Goal: Task Accomplishment & Management: Use online tool/utility

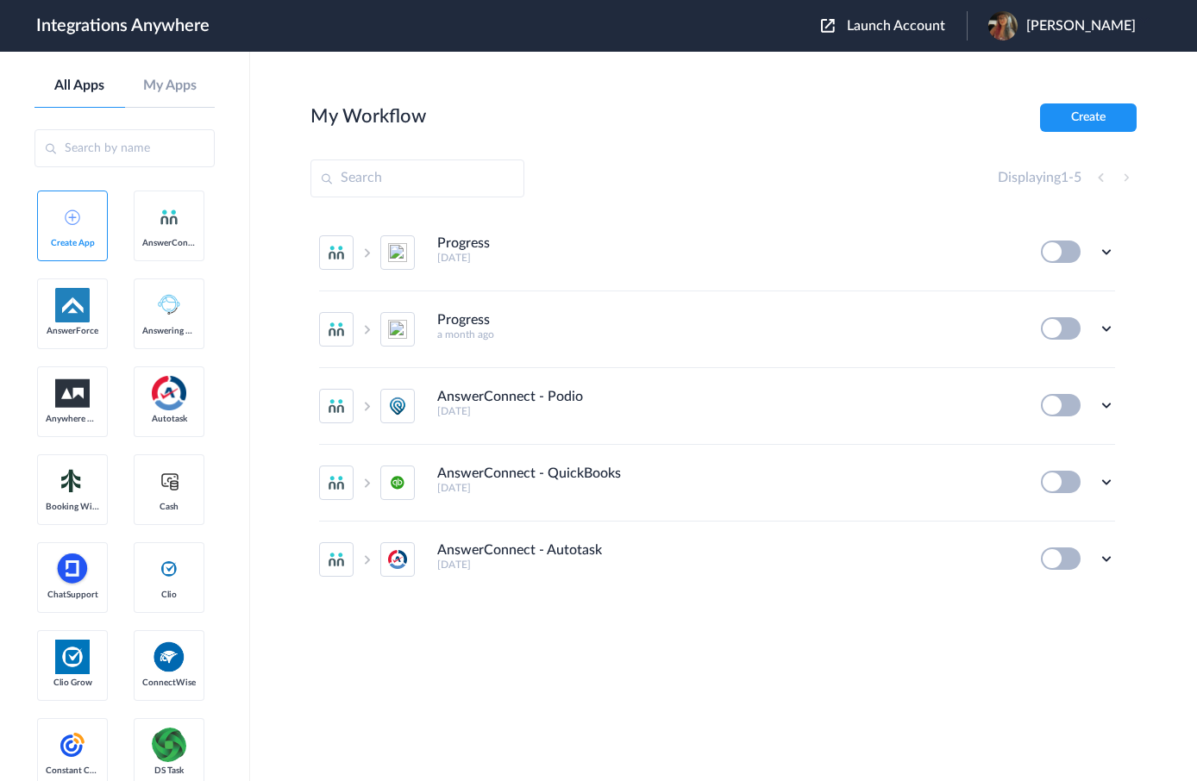
click at [919, 30] on span "Launch Account" at bounding box center [896, 26] width 98 height 14
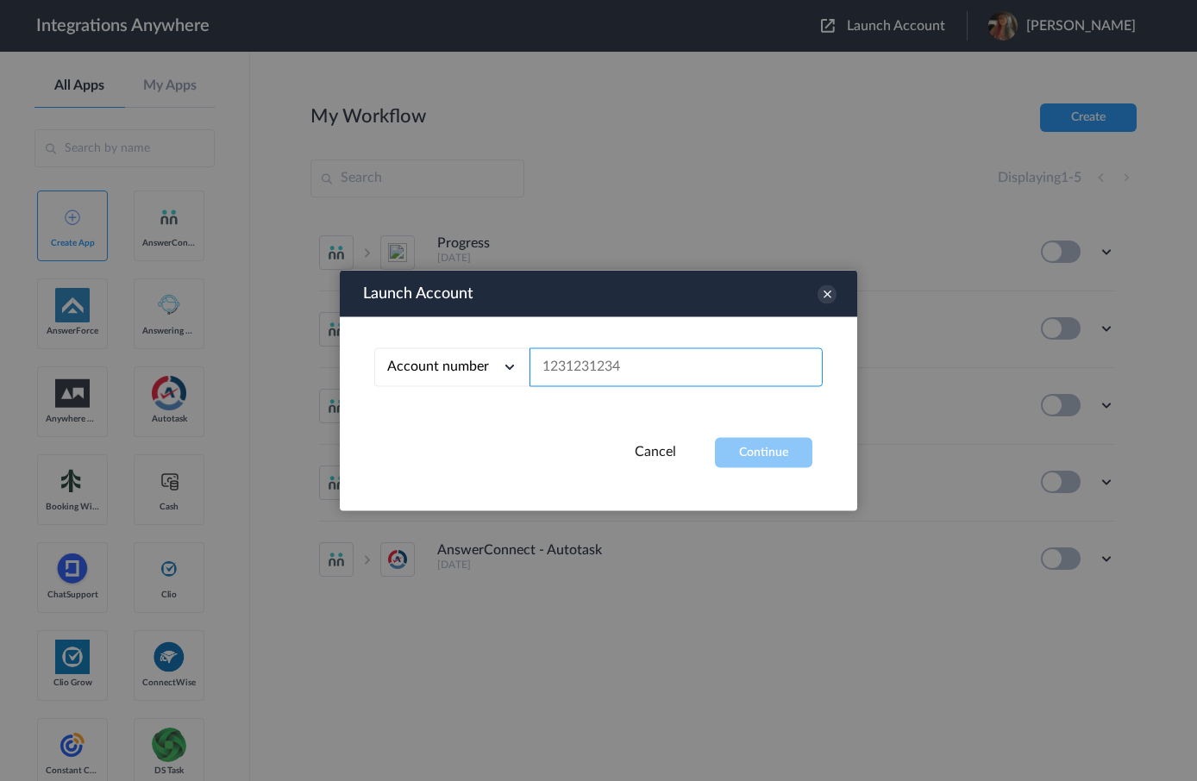
click at [659, 382] on input "text" at bounding box center [675, 367] width 293 height 39
paste input "9803324719"
type input "9803324719"
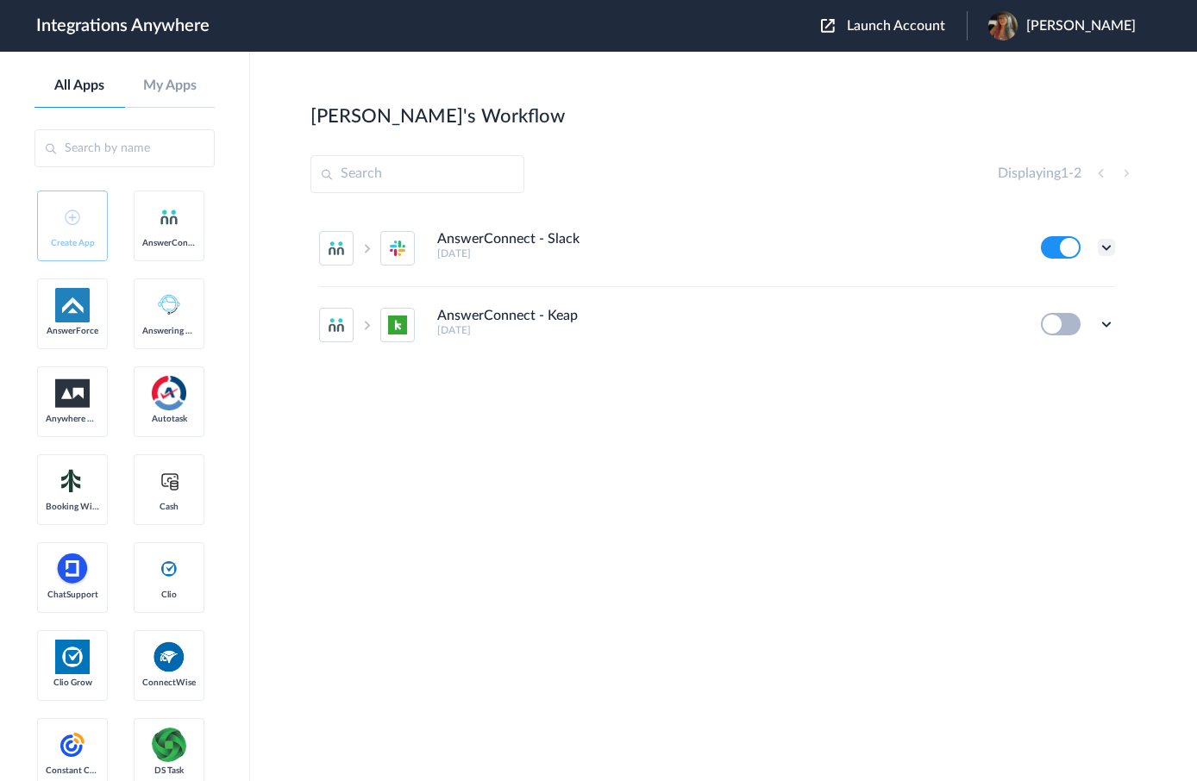
click at [1109, 247] on icon at bounding box center [1105, 247] width 17 height 17
click at [1082, 285] on li "Edit" at bounding box center [1059, 288] width 112 height 32
click at [1109, 321] on icon at bounding box center [1105, 324] width 17 height 17
click at [1064, 367] on li "Edit" at bounding box center [1059, 364] width 112 height 32
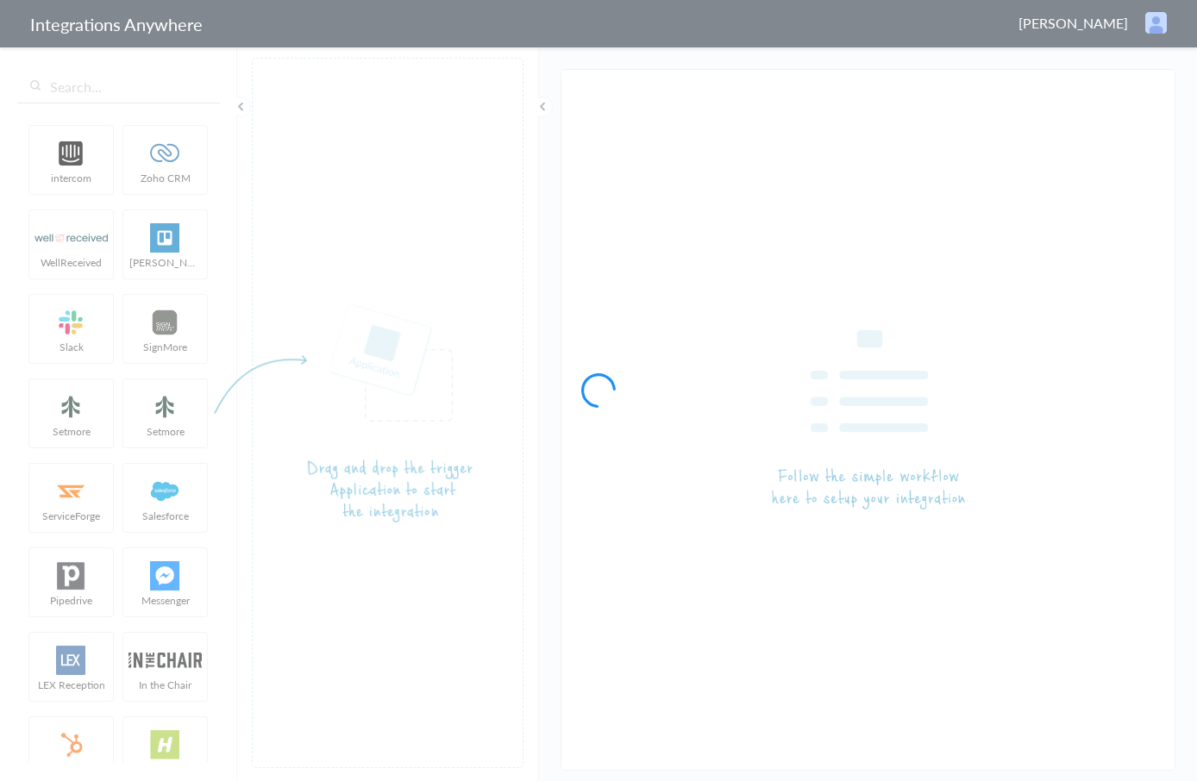
type input "AnswerConnect - Slack"
type input "AnswerConnect - Keap"
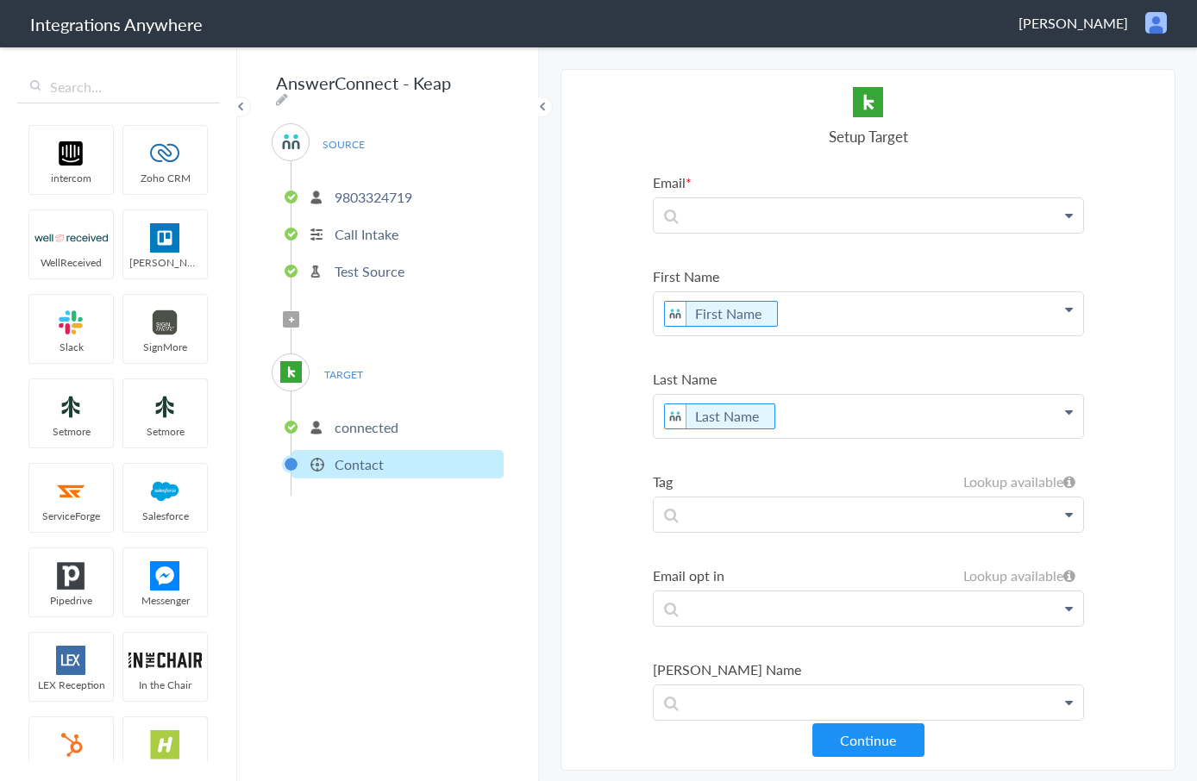
click at [1101, 432] on section "Select Account 1260011006 Rename Delete (8 days ago) 9803324719 Rename Delete (…" at bounding box center [867, 420] width 615 height 702
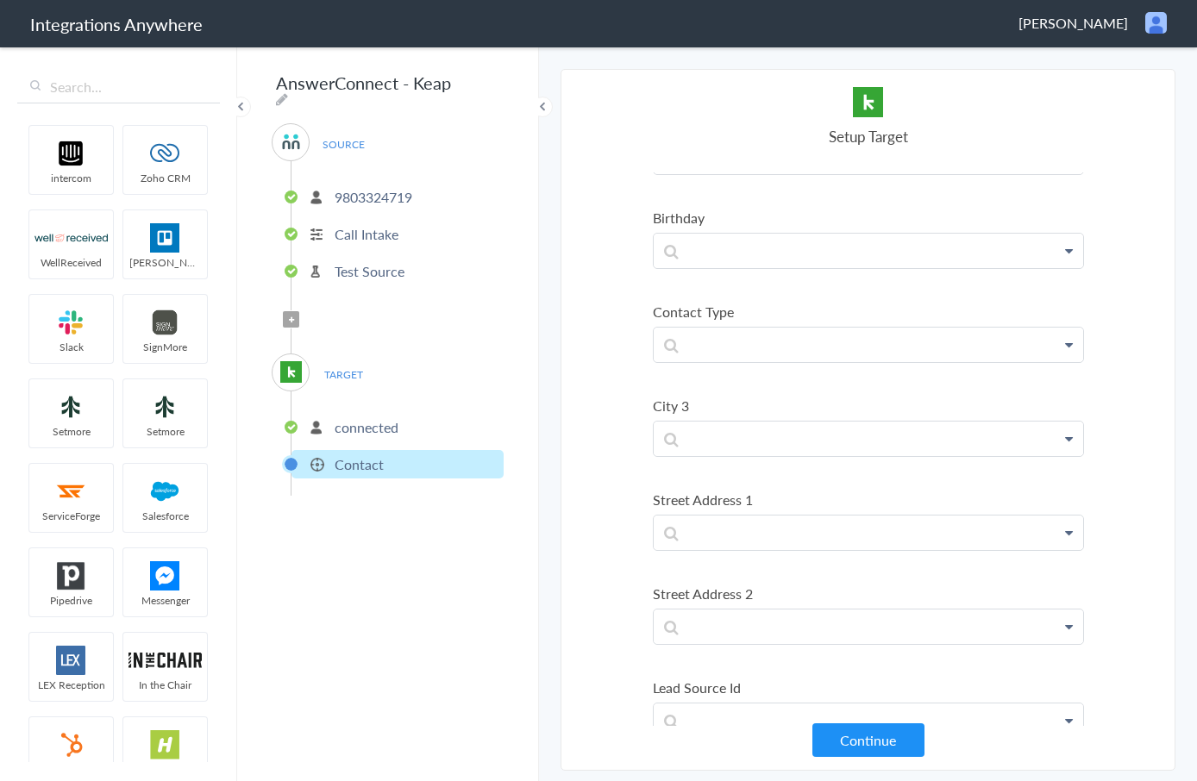
scroll to position [2708, 0]
click at [358, 426] on p "connected" at bounding box center [366, 427] width 64 height 20
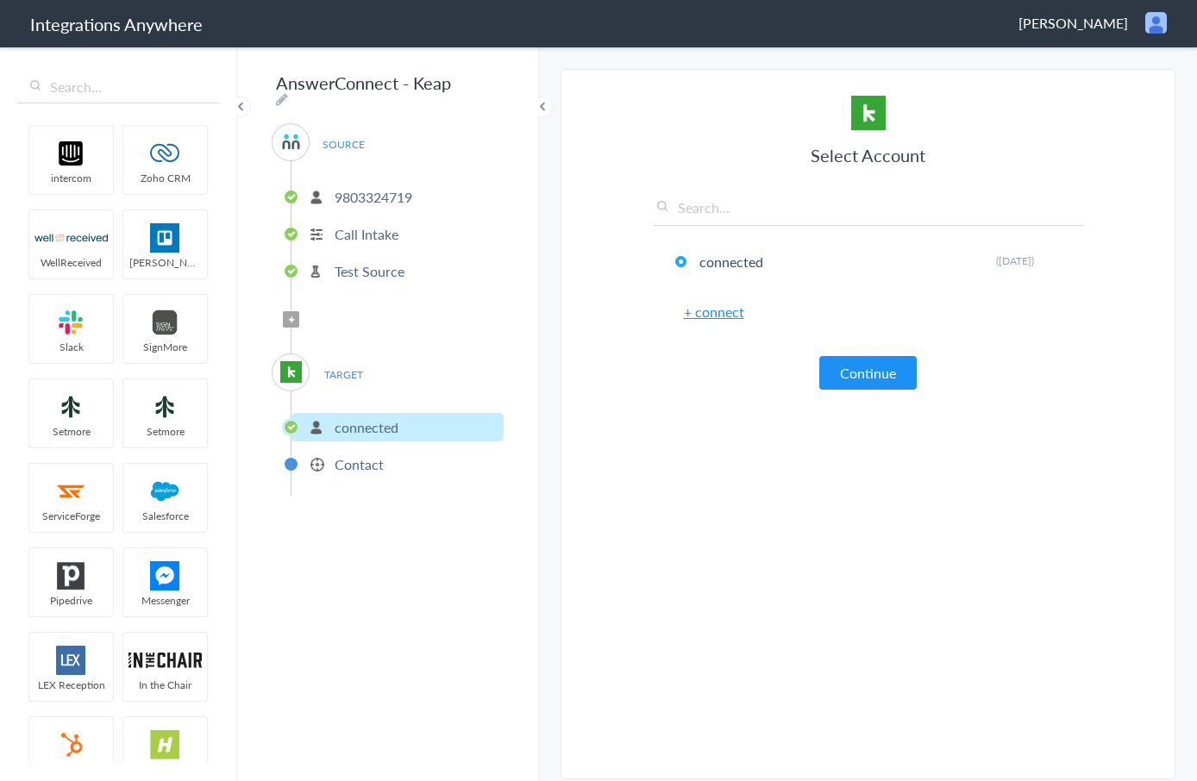
drag, startPoint x: 859, startPoint y: 369, endPoint x: 848, endPoint y: 369, distance: 10.3
click at [858, 369] on button "Continue" at bounding box center [867, 373] width 97 height 34
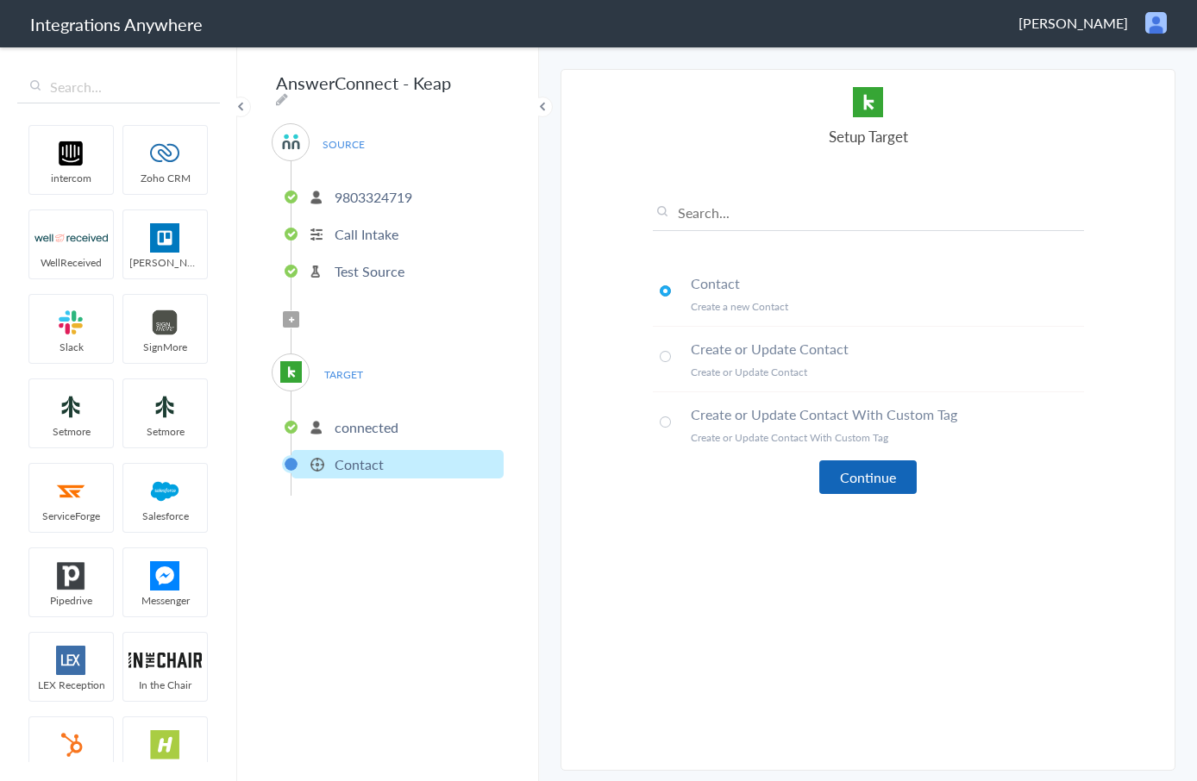
click at [865, 484] on button "Continue" at bounding box center [867, 477] width 97 height 34
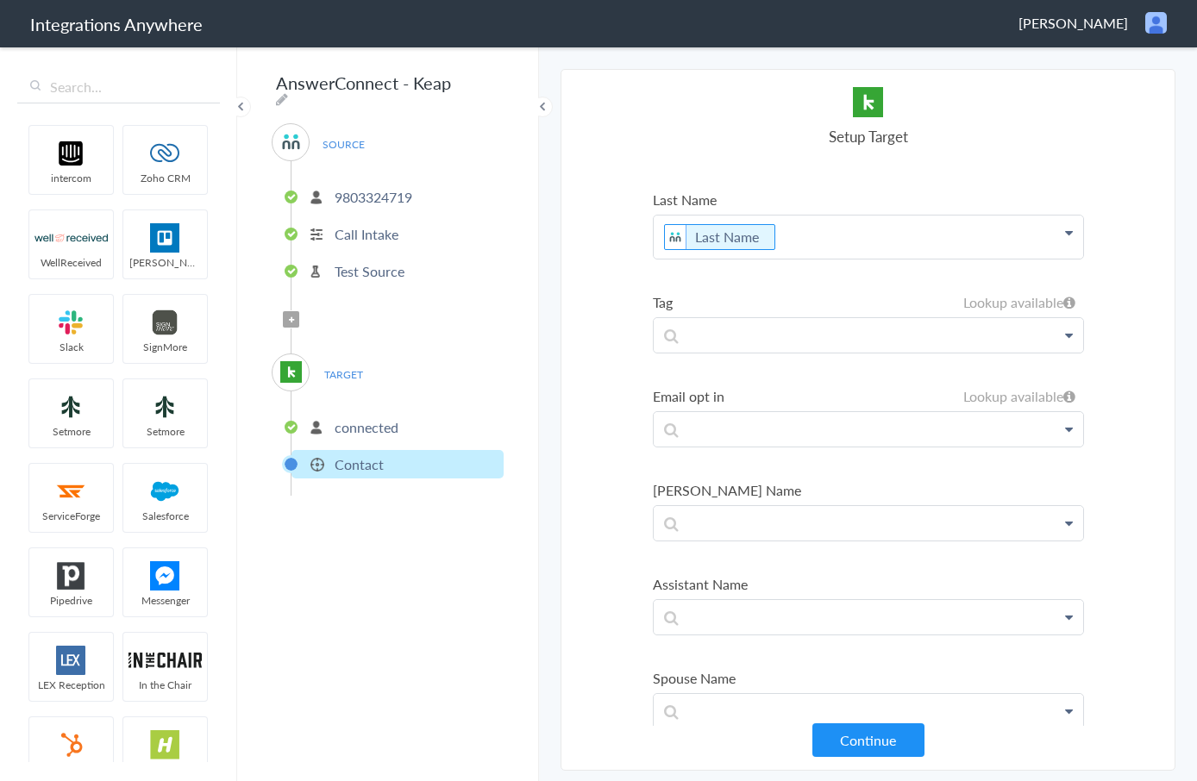
scroll to position [176, 0]
click at [1067, 47] on icon at bounding box center [1069, 40] width 8 height 14
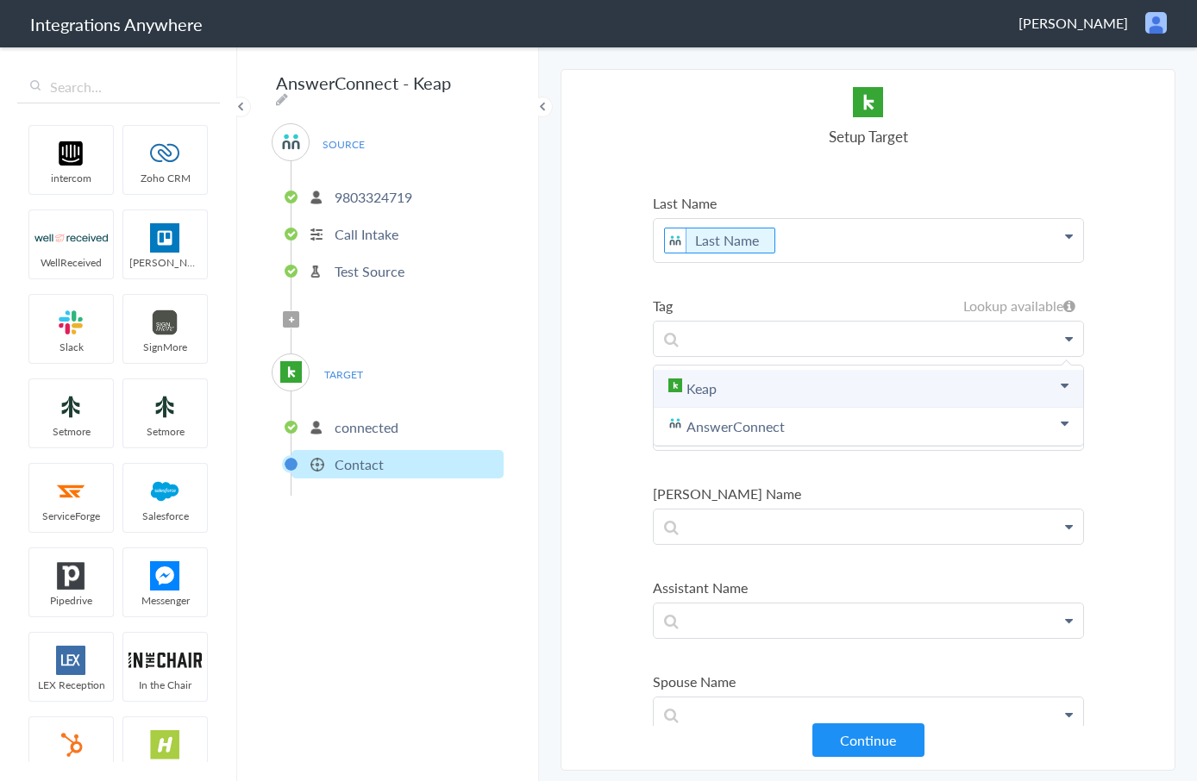
click at [1060, 383] on icon at bounding box center [1064, 385] width 8 height 14
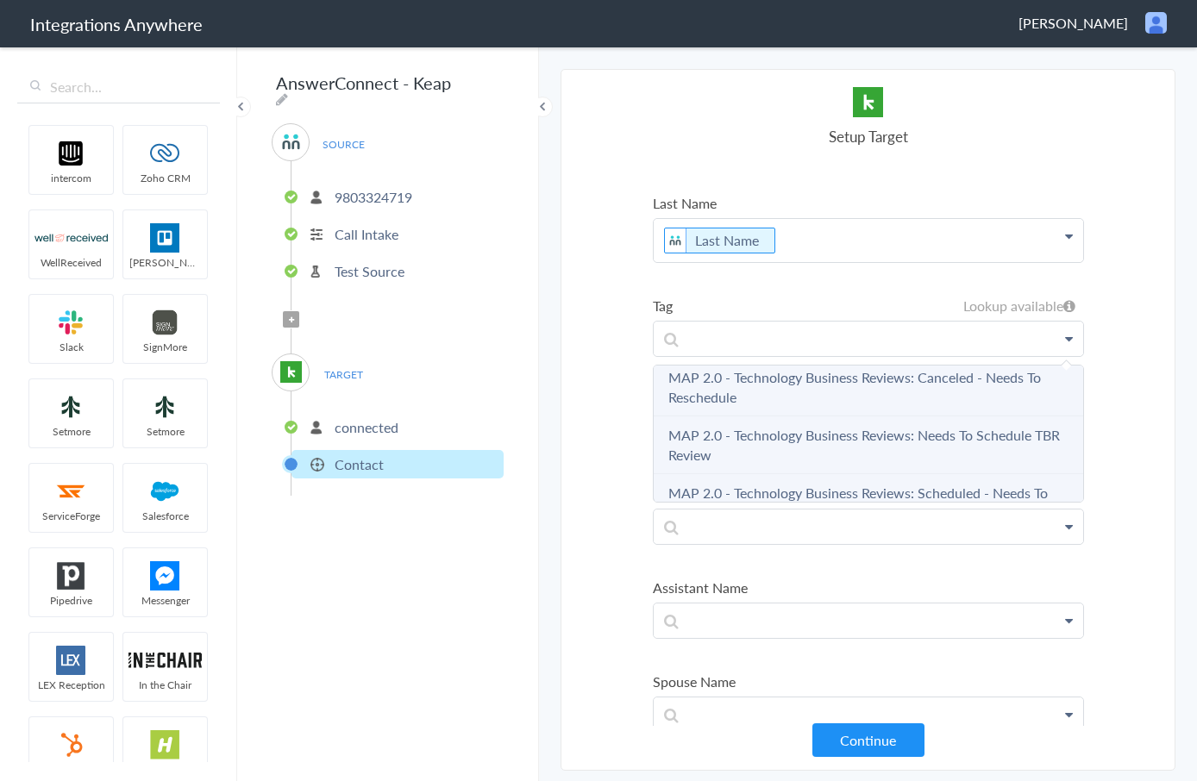
scroll to position [1807, 0]
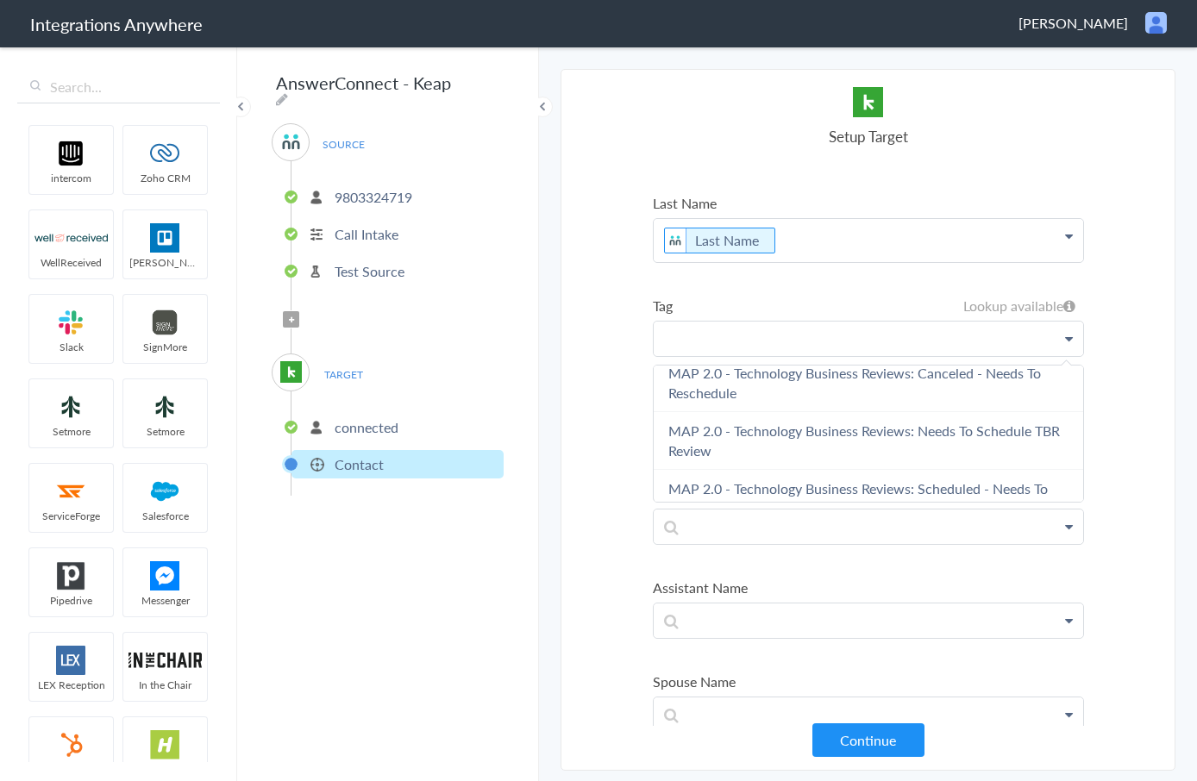
click at [798, 348] on p at bounding box center [867, 339] width 429 height 34
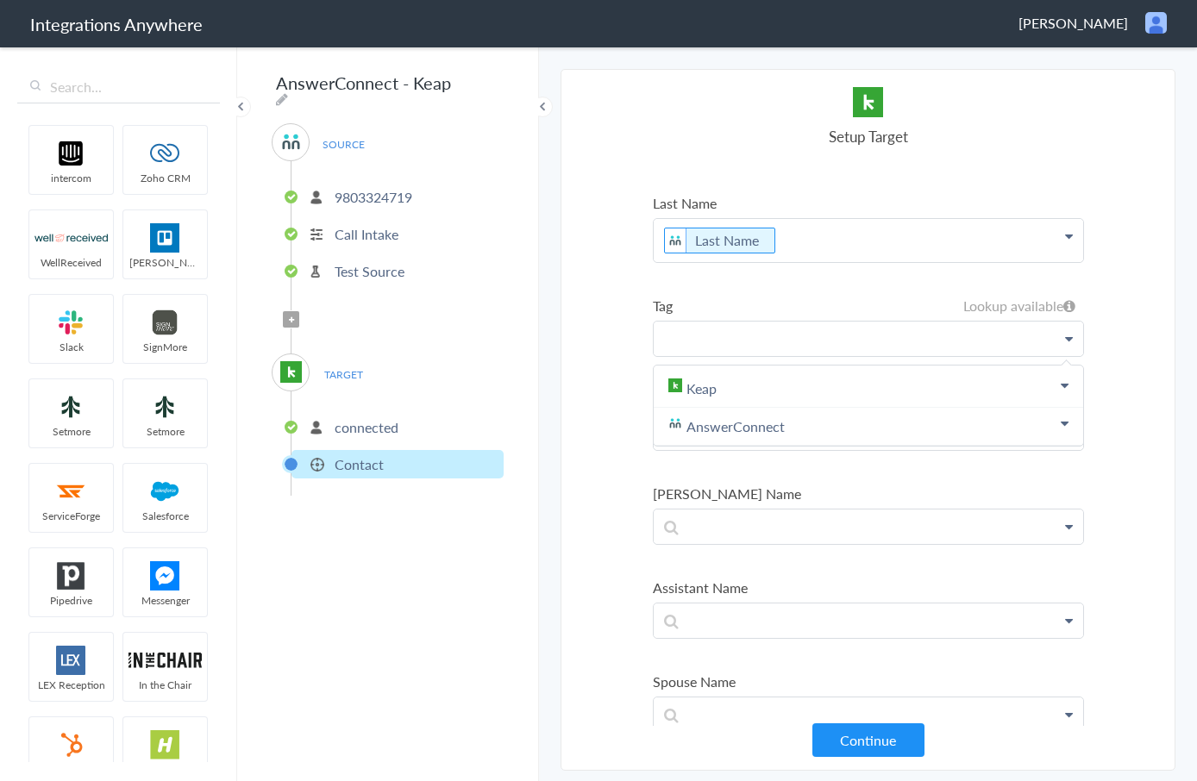
scroll to position [0, 0]
paste p
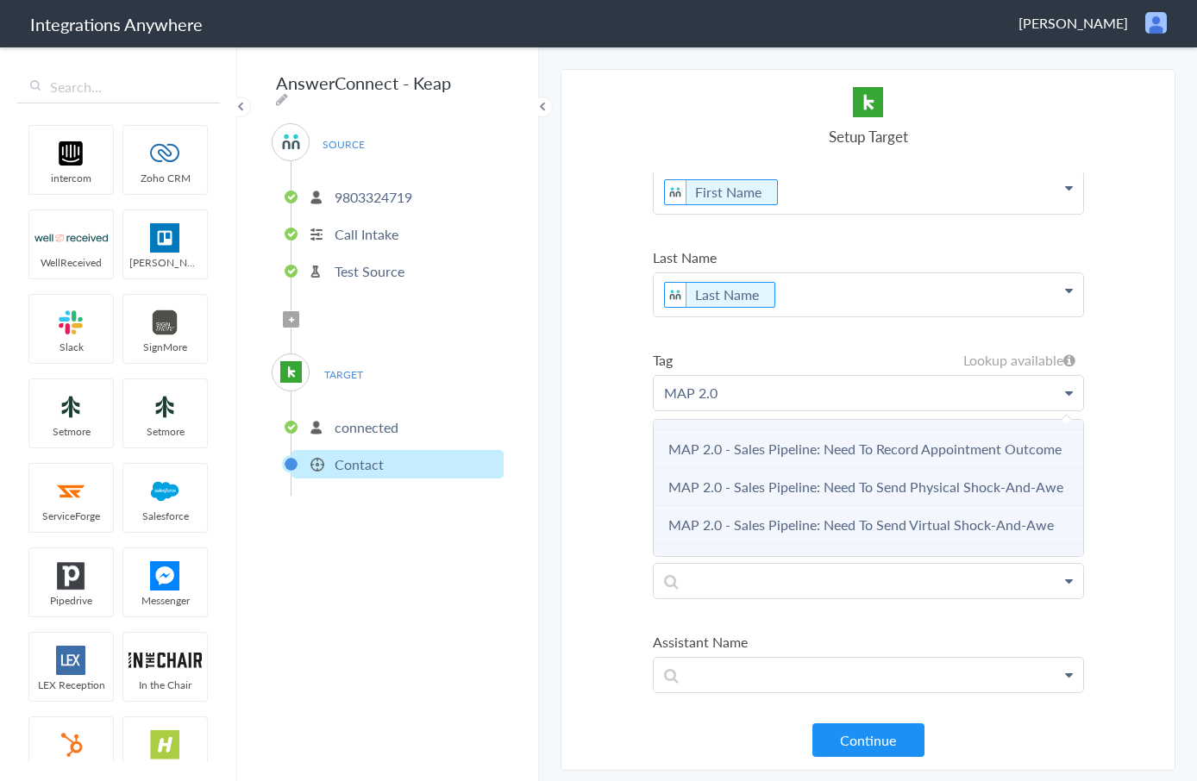
scroll to position [946, 0]
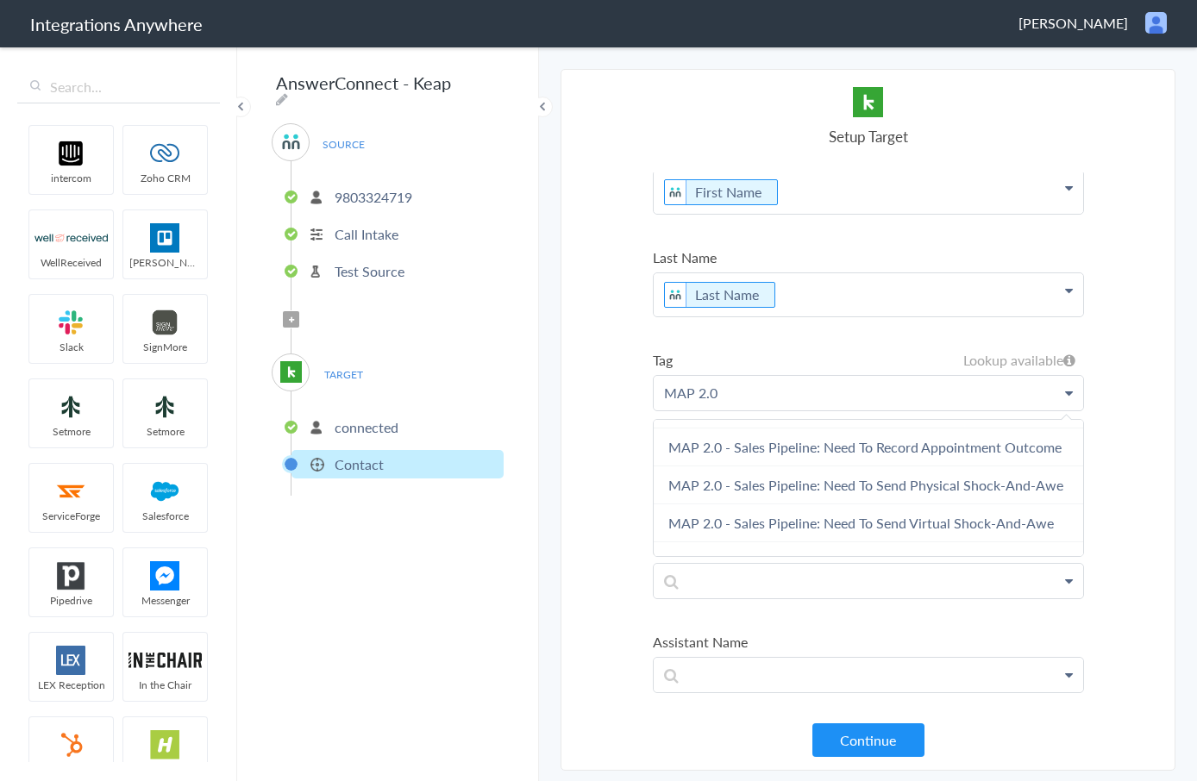
click at [1069, 101] on icon at bounding box center [1069, 94] width 8 height 14
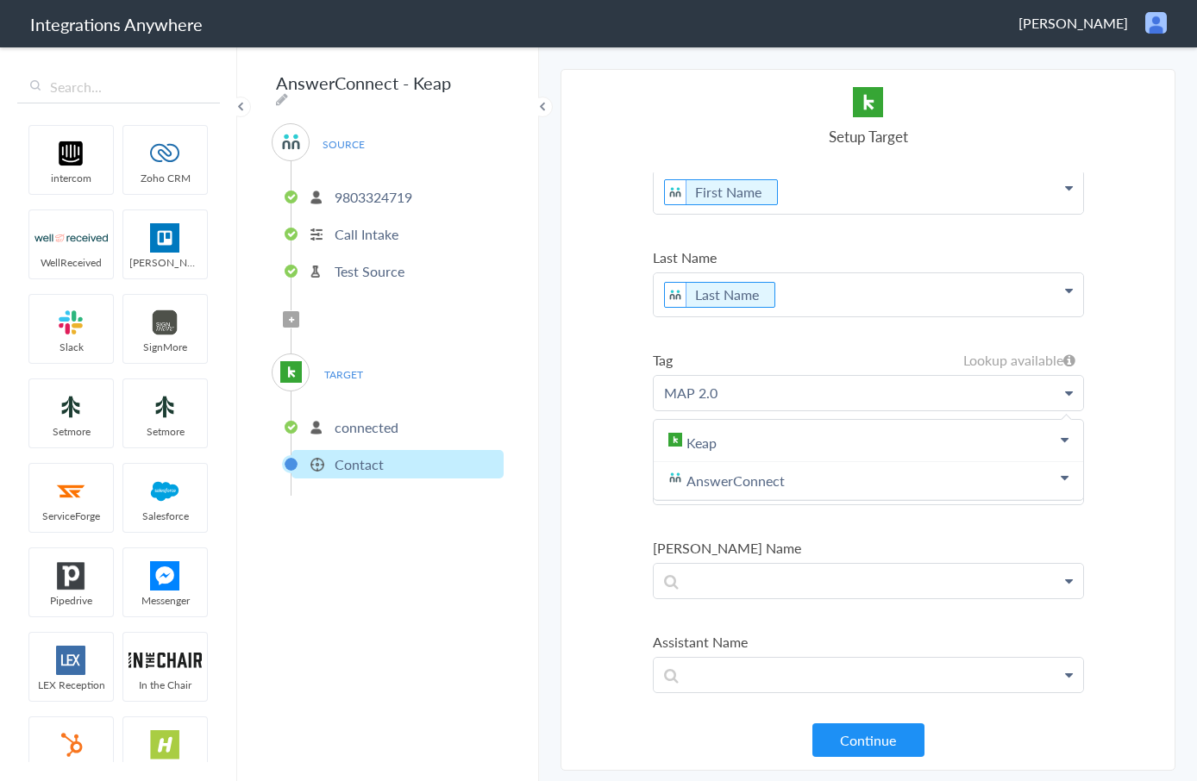
scroll to position [0, 0]
click at [1119, 419] on section "Select Account 1260011006 Rename Delete (8 days ago) 9803324719 Rename Delete (…" at bounding box center [867, 420] width 615 height 702
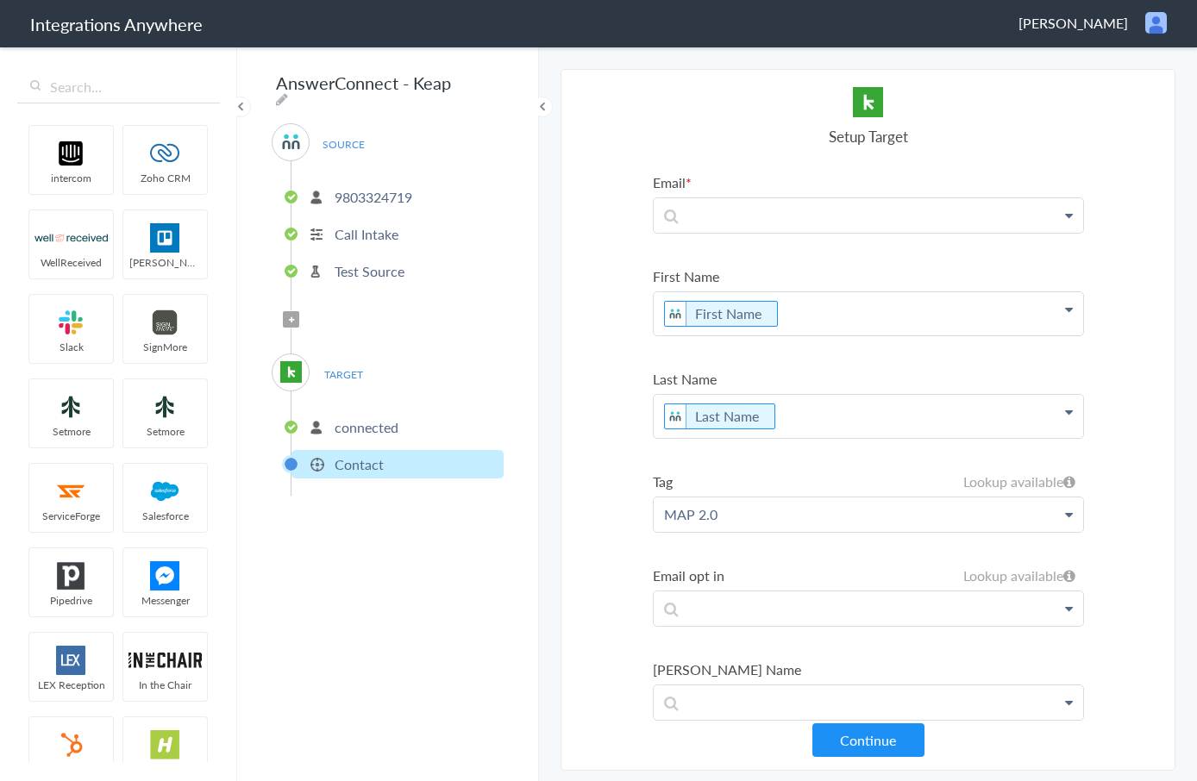
click at [1065, 222] on icon at bounding box center [1069, 216] width 8 height 14
drag, startPoint x: 747, startPoint y: 513, endPoint x: 602, endPoint y: 519, distance: 145.8
click at [602, 519] on section "Select Account 1260011006 Rename Delete (8 days ago) 9803324719 Rename Delete (…" at bounding box center [867, 420] width 615 height 702
click at [1129, 479] on section "Select Account 1260011006 Rename Delete (8 days ago) 9803324719 Rename Delete (…" at bounding box center [867, 420] width 615 height 702
click at [809, 221] on p at bounding box center [867, 215] width 429 height 34
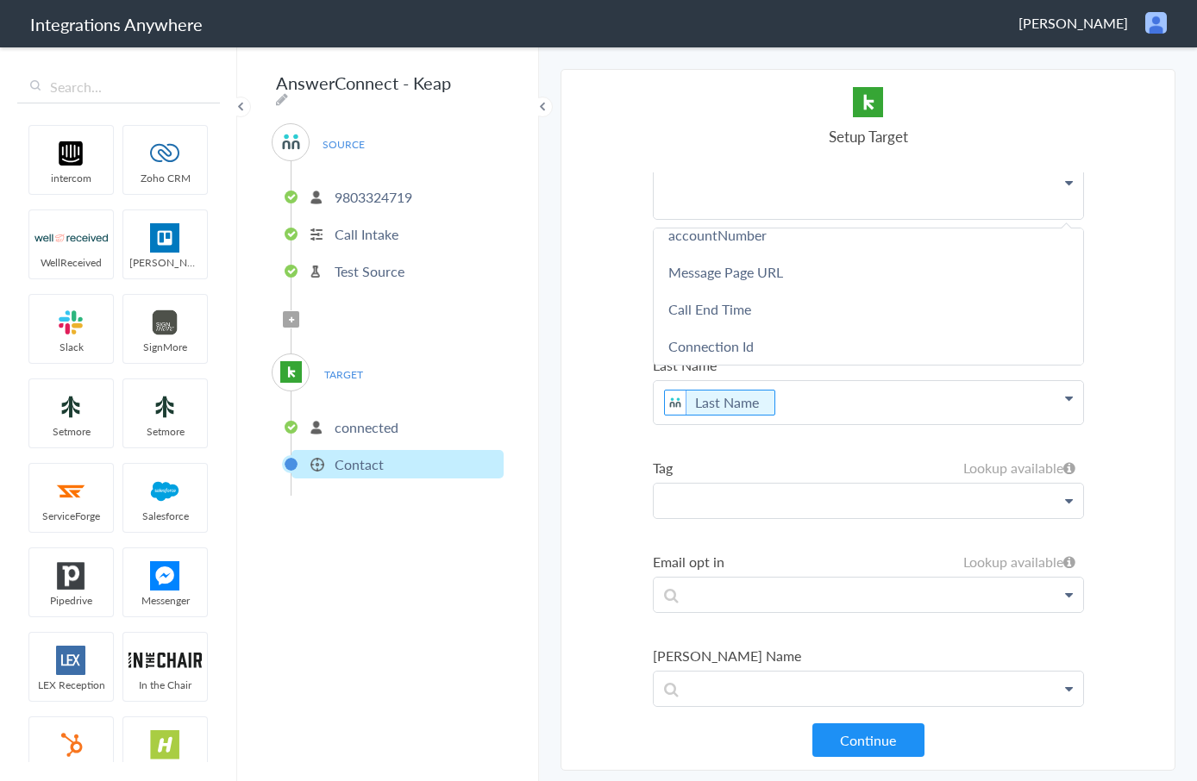
scroll to position [387, 0]
click at [1102, 309] on section "Select Account 1260011006 Rename Delete (8 days ago) 9803324719 Rename Delete (…" at bounding box center [867, 420] width 615 height 702
